Goal: Navigation & Orientation: Find specific page/section

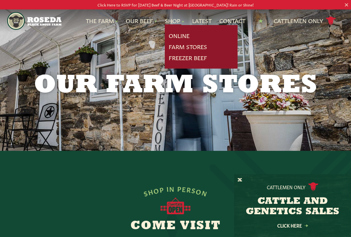
click at [196, 51] on link "Farm Stores" at bounding box center [188, 47] width 38 height 8
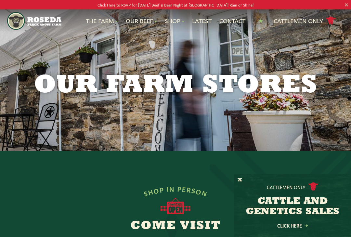
click at [170, 25] on link "Shop" at bounding box center [174, 21] width 19 height 8
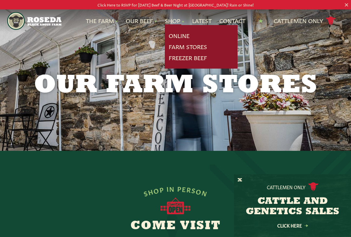
click at [193, 50] on link "Farm Stores" at bounding box center [188, 47] width 38 height 8
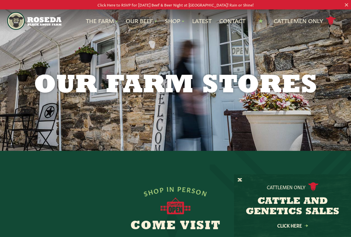
click at [169, 214] on img at bounding box center [176, 205] width 30 height 17
click at [171, 231] on h2 "Come Visit" at bounding box center [176, 226] width 250 height 13
click at [238, 182] on button "X" at bounding box center [240, 180] width 5 height 7
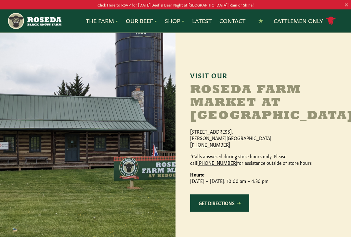
scroll to position [569, 0]
click at [200, 123] on h2 "Roseda Farm Market at [GEOGRAPHIC_DATA]" at bounding box center [263, 103] width 146 height 39
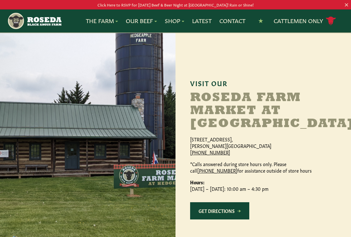
scroll to position [561, 0]
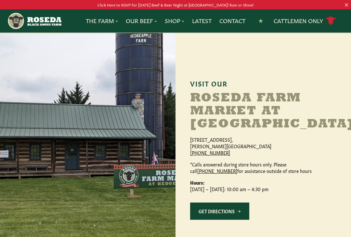
click at [205, 109] on h2 "Roseda Farm Market at [GEOGRAPHIC_DATA]" at bounding box center [263, 111] width 146 height 39
click at [210, 115] on h2 "Roseda Farm Market at [GEOGRAPHIC_DATA]" at bounding box center [263, 111] width 146 height 39
click at [217, 119] on h2 "Roseda Farm Market at [GEOGRAPHIC_DATA]" at bounding box center [263, 111] width 146 height 39
click at [202, 87] on h6 "Visit Our" at bounding box center [263, 83] width 146 height 7
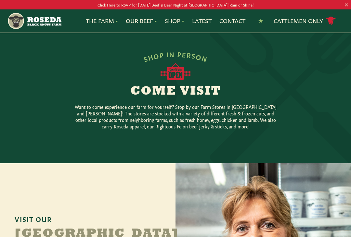
scroll to position [134, 0]
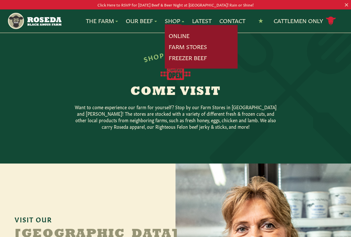
click at [185, 37] on link "Online" at bounding box center [179, 36] width 21 height 8
